Goal: Browse casually: Explore the website without a specific task or goal

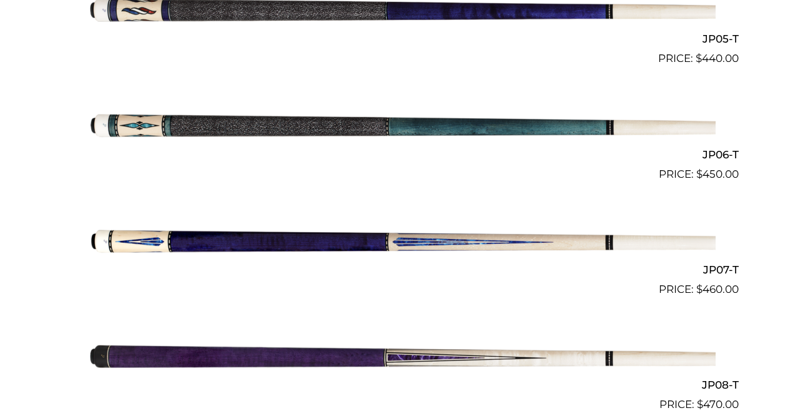
scroll to position [901, 0]
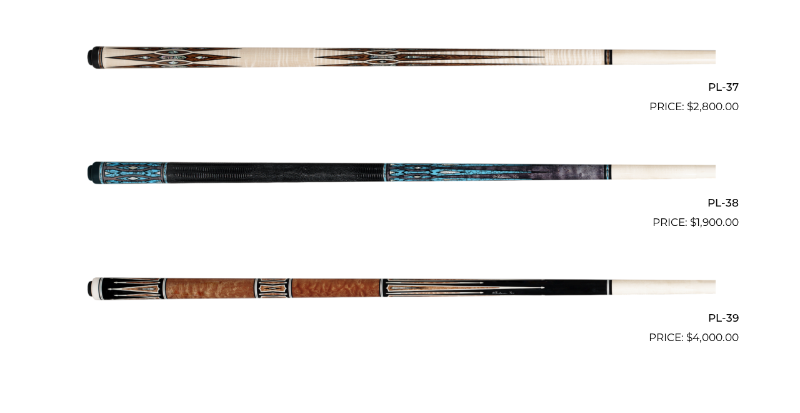
scroll to position [3828, 0]
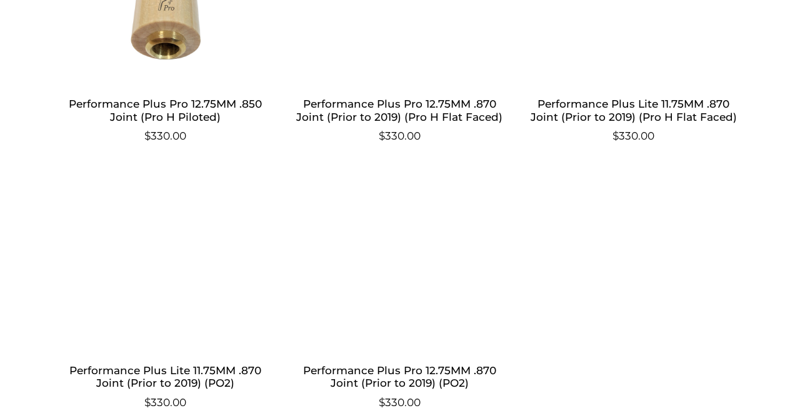
scroll to position [1416, 0]
